Goal: Task Accomplishment & Management: Manage account settings

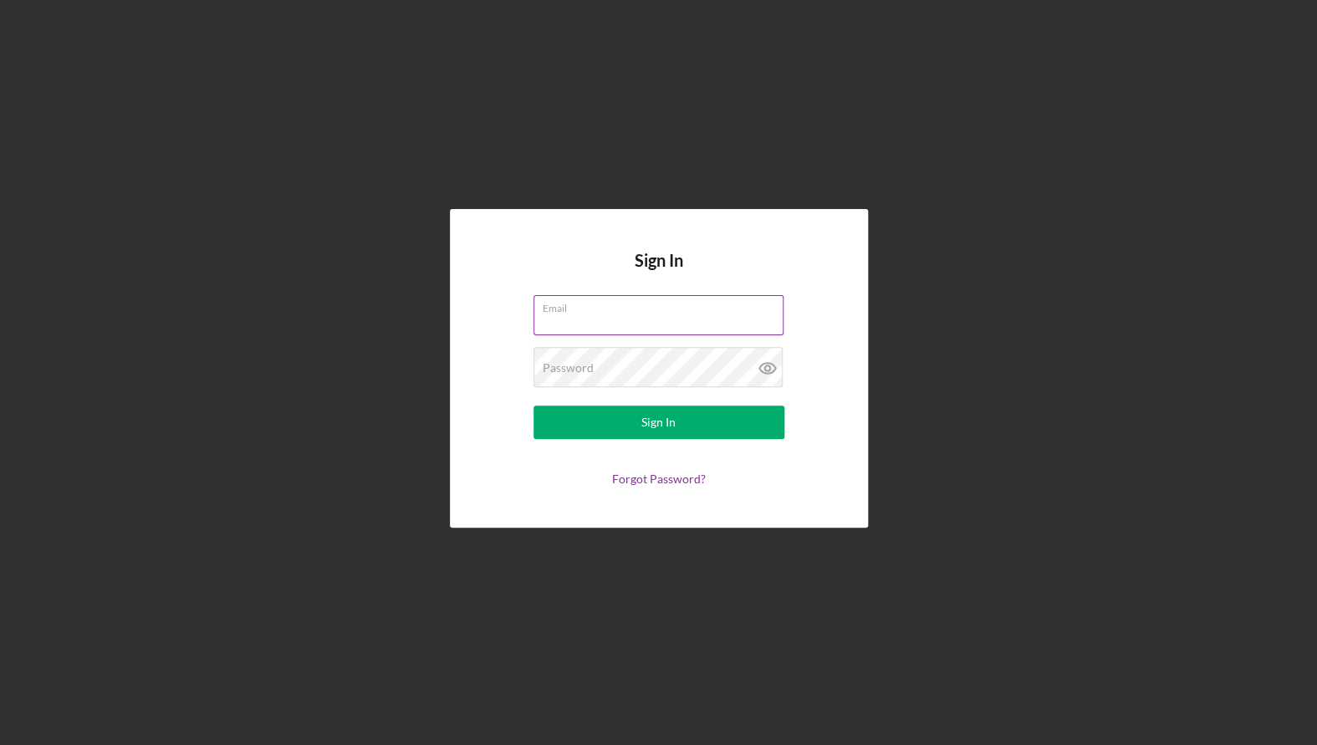
click at [684, 295] on input "Email" at bounding box center [659, 315] width 250 height 40
click at [652, 314] on div "Email" at bounding box center [659, 316] width 251 height 42
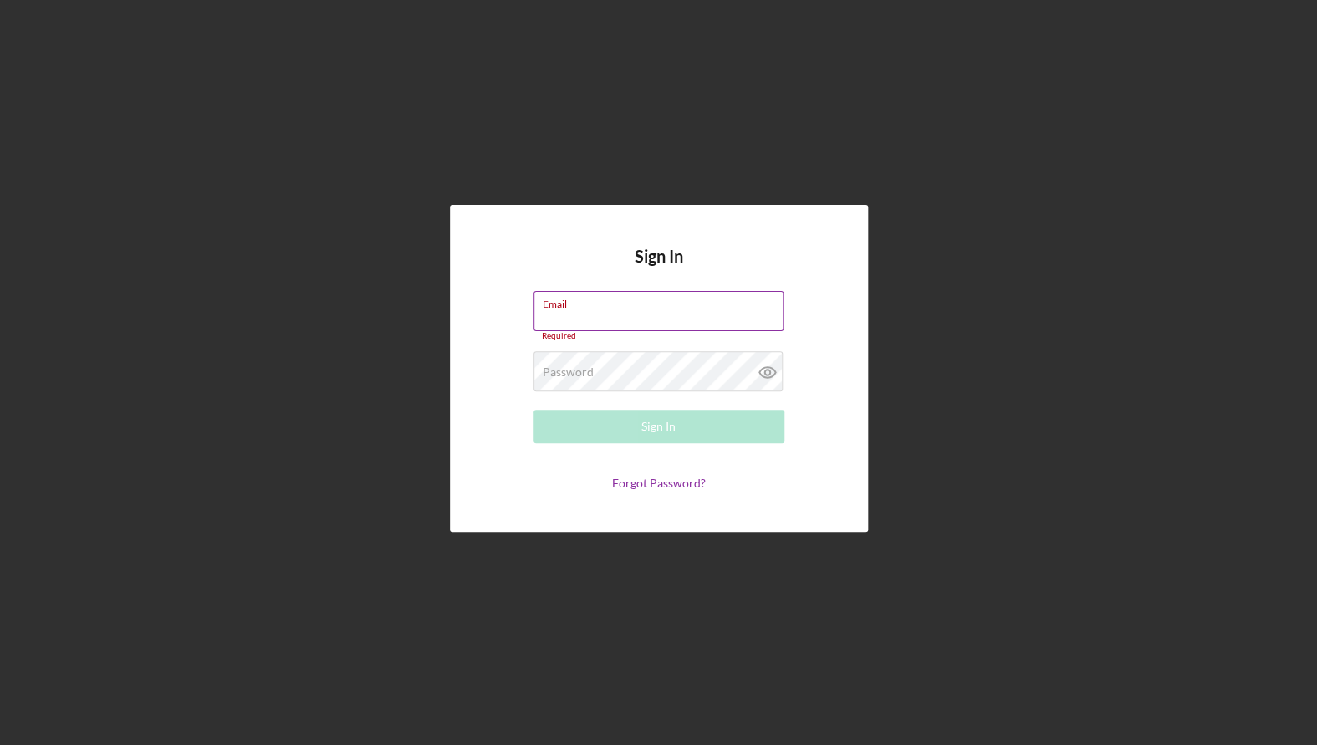
click at [643, 303] on label "Email" at bounding box center [663, 301] width 241 height 18
click at [643, 303] on input "Email" at bounding box center [659, 311] width 250 height 40
click at [671, 310] on input "Email" at bounding box center [659, 311] width 250 height 40
type input "[PERSON_NAME][EMAIL_ADDRESS][DOMAIN_NAME]"
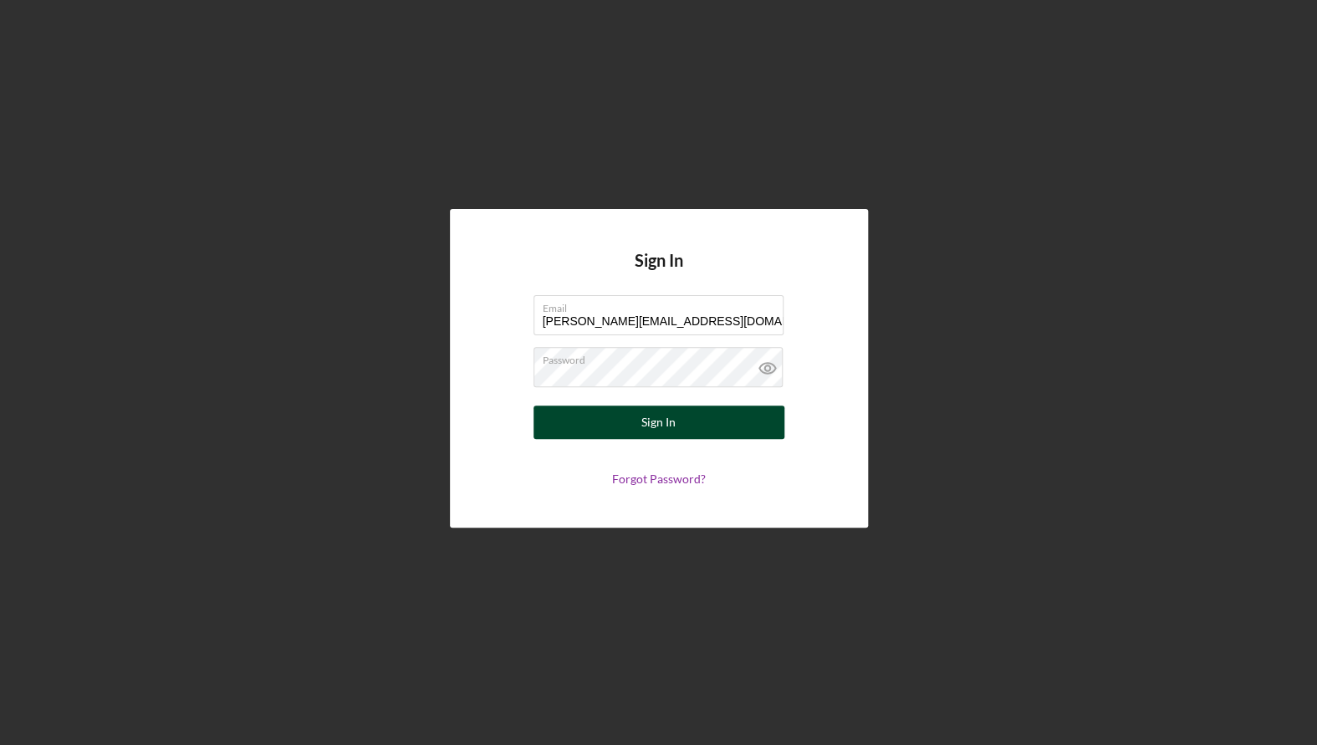
click at [652, 434] on div "Sign In" at bounding box center [659, 422] width 34 height 33
